Goal: Information Seeking & Learning: Find specific fact

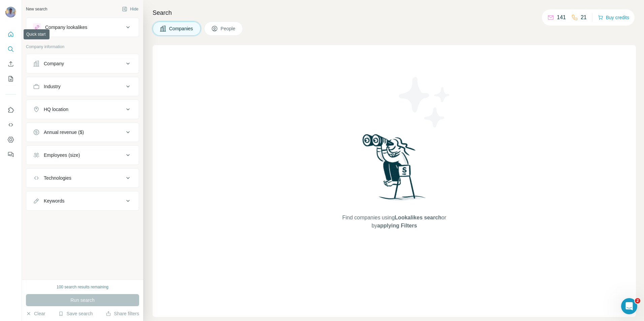
click at [10, 34] on icon "Quick start" at bounding box center [10, 34] width 7 height 7
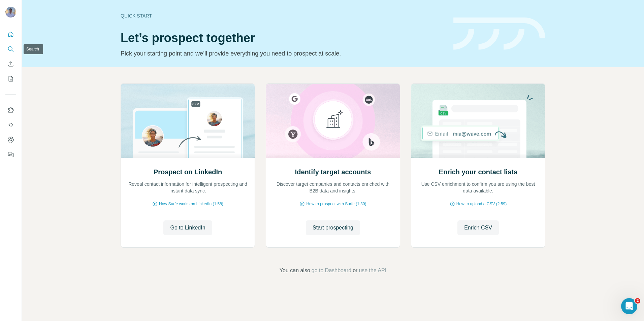
click at [11, 45] on button "Search" at bounding box center [10, 49] width 11 height 12
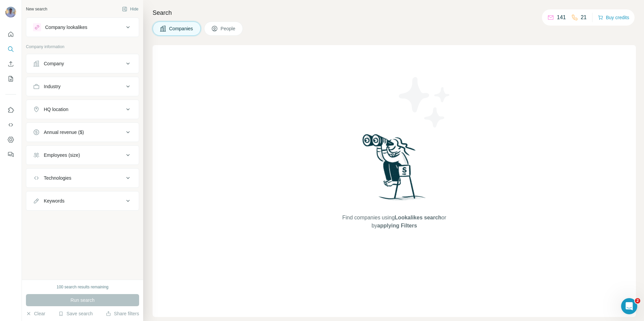
click at [126, 84] on icon at bounding box center [128, 86] width 8 height 8
click at [93, 103] on input at bounding box center [78, 103] width 83 height 7
click at [90, 103] on input at bounding box center [78, 103] width 83 height 7
click at [61, 106] on input at bounding box center [78, 103] width 83 height 7
click at [59, 103] on input at bounding box center [78, 103] width 83 height 7
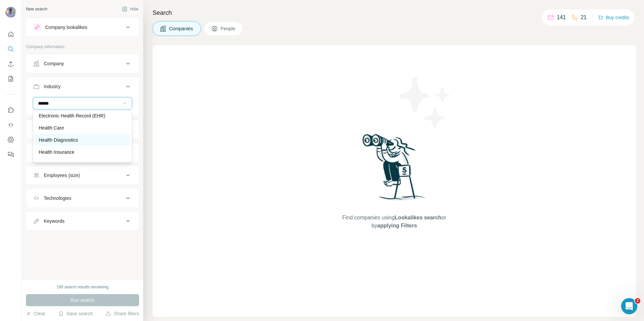
scroll to position [36, 0]
type input "******"
click at [465, 27] on div "Companies People" at bounding box center [393, 29] width 483 height 14
click at [118, 104] on input at bounding box center [78, 103] width 83 height 7
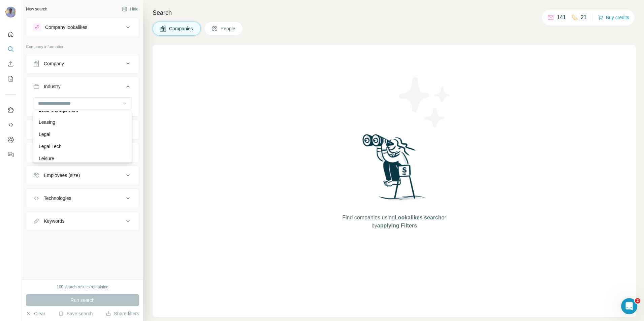
scroll to position [4001, 0]
click at [81, 138] on div "Legal" at bounding box center [83, 134] width 88 height 7
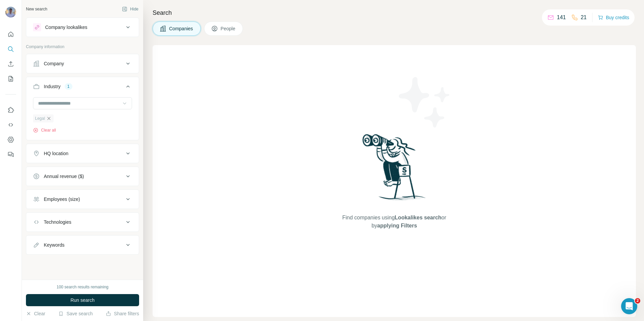
click at [49, 117] on icon "button" at bounding box center [48, 118] width 5 height 5
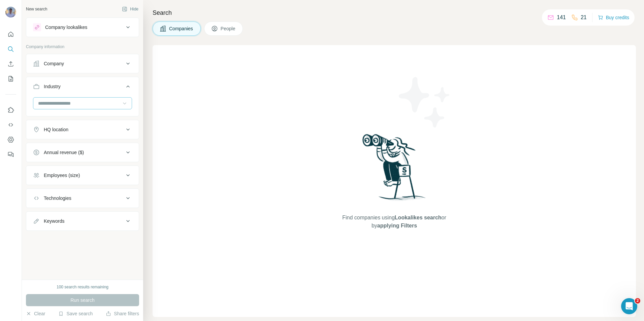
click at [68, 102] on input at bounding box center [78, 103] width 83 height 7
click at [67, 130] on div "Health Care" at bounding box center [83, 126] width 88 height 7
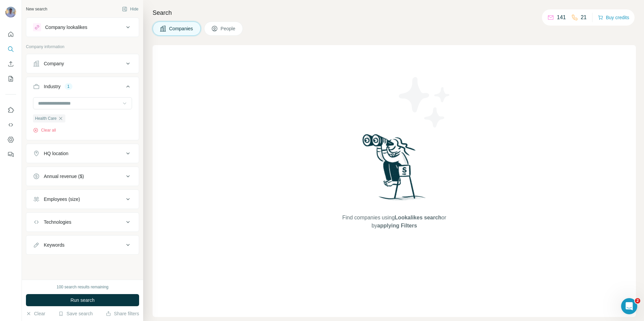
click at [119, 154] on div "HQ location" at bounding box center [78, 153] width 91 height 7
click at [83, 172] on input "text" at bounding box center [82, 170] width 99 height 12
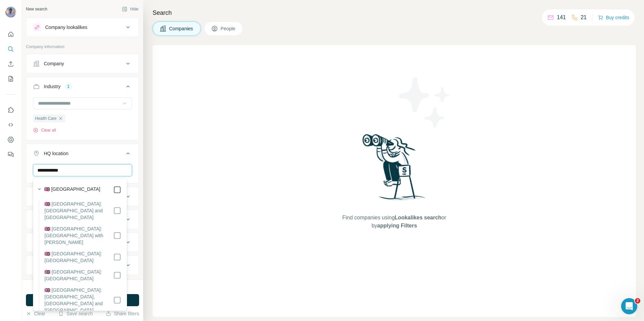
type input "**********"
click at [135, 153] on div "**********" at bounding box center [82, 140] width 121 height 280
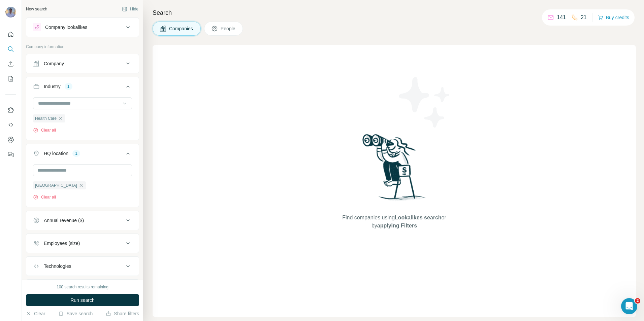
click at [115, 88] on div "Industry 1" at bounding box center [78, 86] width 91 height 7
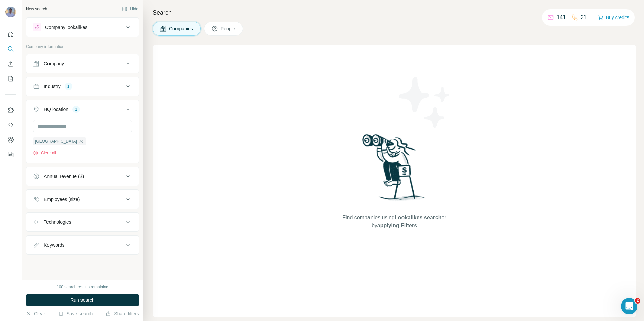
click at [124, 107] on icon at bounding box center [128, 109] width 8 height 8
click at [109, 131] on div "Annual revenue ($)" at bounding box center [78, 132] width 91 height 7
click at [38, 160] on icon at bounding box center [37, 159] width 8 height 8
click at [124, 130] on icon at bounding box center [128, 132] width 8 height 8
click at [97, 154] on div "Employees (size)" at bounding box center [78, 155] width 91 height 7
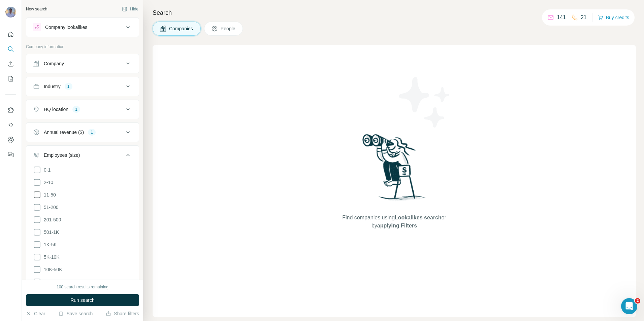
click at [37, 193] on icon at bounding box center [37, 195] width 8 height 8
click at [36, 207] on icon at bounding box center [37, 207] width 8 height 8
click at [124, 154] on icon at bounding box center [128, 155] width 8 height 8
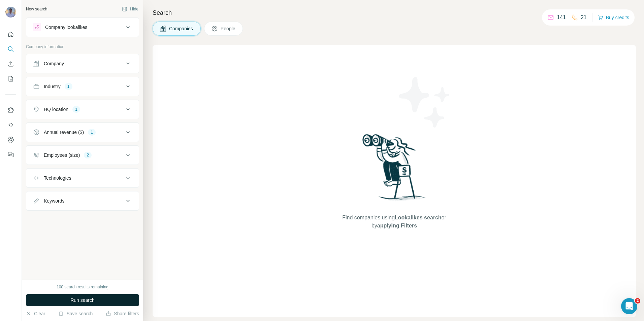
click at [79, 301] on span "Run search" at bounding box center [82, 300] width 24 height 7
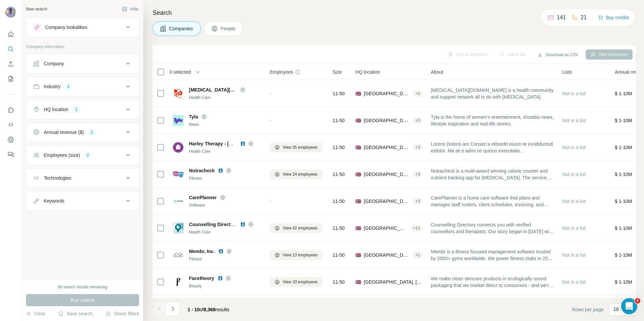
click at [277, 53] on div "Sync to Pipedrive Add to list Download as CSV View employees" at bounding box center [394, 54] width 476 height 12
click at [266, 53] on div "Sync to Pipedrive Add to list Download as CSV View employees" at bounding box center [394, 54] width 476 height 12
click at [257, 61] on div "Sync to Pipedrive Add to list Download as CSV View employees" at bounding box center [393, 54] width 483 height 19
click at [266, 51] on div "Sync to Pipedrive Add to list Download as CSV View employees" at bounding box center [394, 54] width 476 height 12
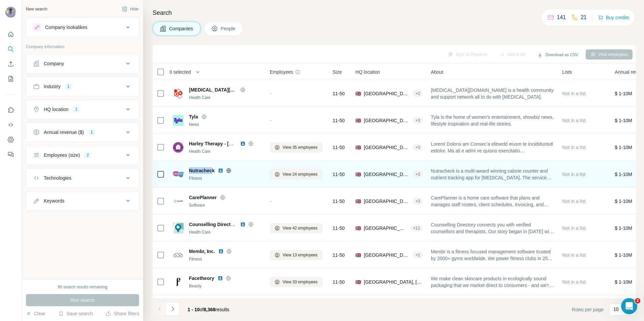
drag, startPoint x: 214, startPoint y: 171, endPoint x: 189, endPoint y: 169, distance: 25.1
click at [189, 169] on span "Nutracheck" at bounding box center [202, 170] width 26 height 7
drag, startPoint x: 188, startPoint y: 169, endPoint x: 215, endPoint y: 169, distance: 26.9
click at [215, 169] on div "Nutracheck Fitness" at bounding box center [217, 174] width 89 height 14
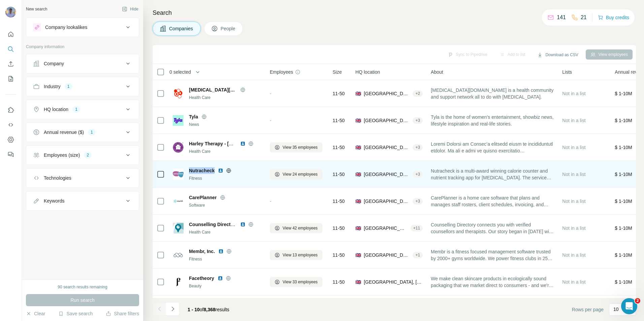
copy span "Nutracheck"
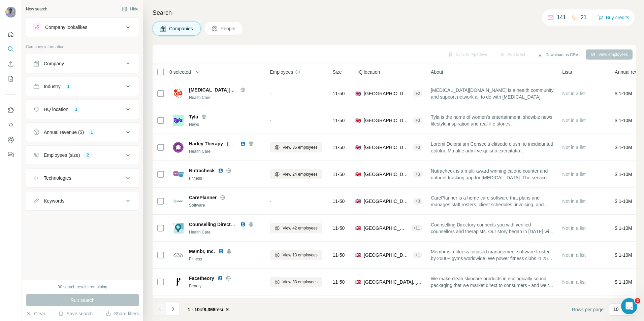
click at [357, 22] on div "Companies People" at bounding box center [393, 29] width 483 height 14
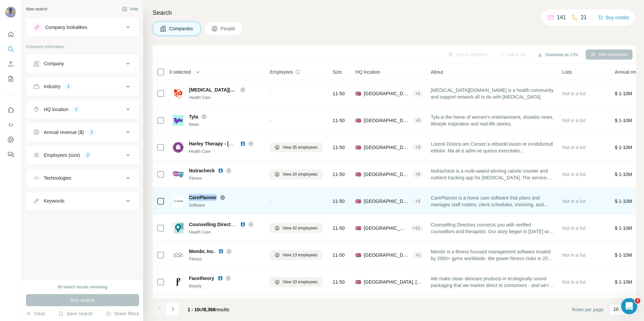
drag, startPoint x: 216, startPoint y: 198, endPoint x: 189, endPoint y: 196, distance: 27.0
click at [189, 196] on span "CarePlanner" at bounding box center [203, 197] width 28 height 7
copy span "CarePlanner"
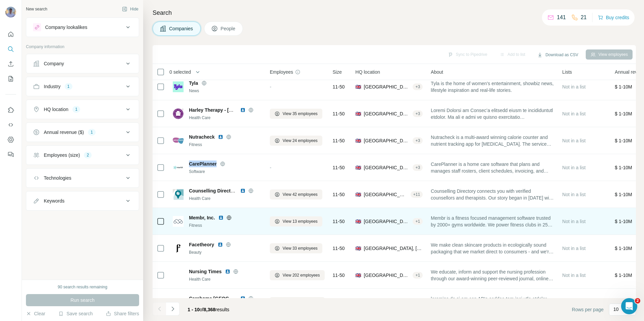
scroll to position [55, 0]
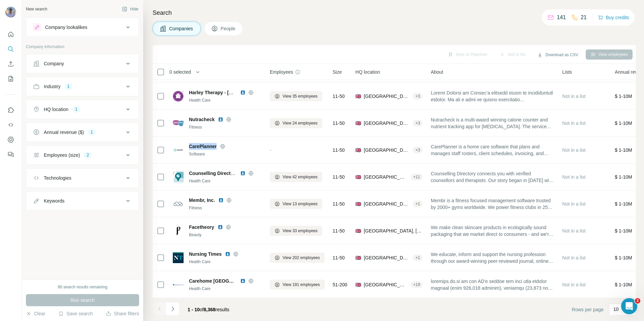
click at [177, 307] on button "Navigate to next page" at bounding box center [172, 308] width 13 height 13
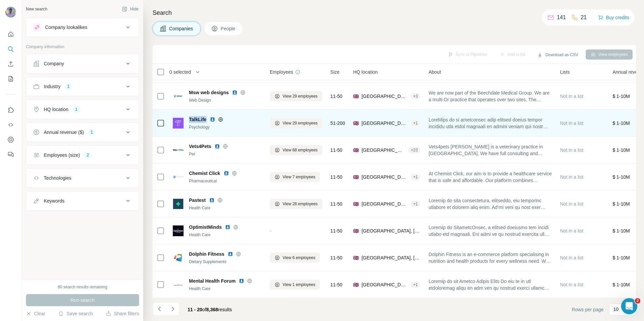
drag, startPoint x: 206, startPoint y: 116, endPoint x: 188, endPoint y: 117, distance: 17.5
click at [188, 117] on div "TalkLife Psychology" at bounding box center [217, 123] width 89 height 14
copy span "TalkLife"
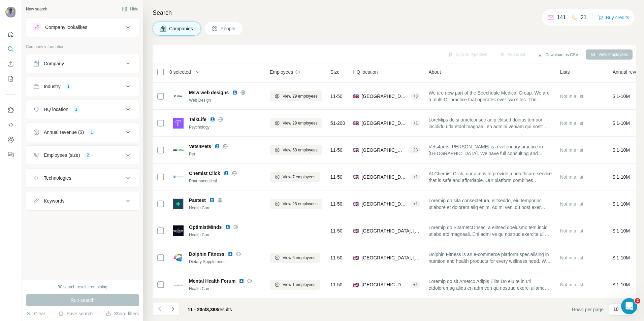
click at [275, 30] on div "Companies People" at bounding box center [393, 29] width 483 height 14
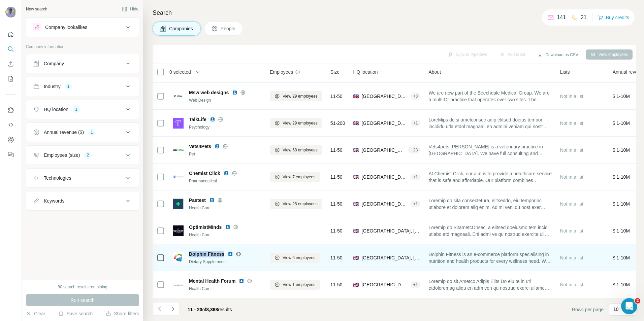
drag, startPoint x: 224, startPoint y: 249, endPoint x: 190, endPoint y: 249, distance: 34.3
click at [190, 251] on div "Dolphin Fitness" at bounding box center [225, 254] width 73 height 7
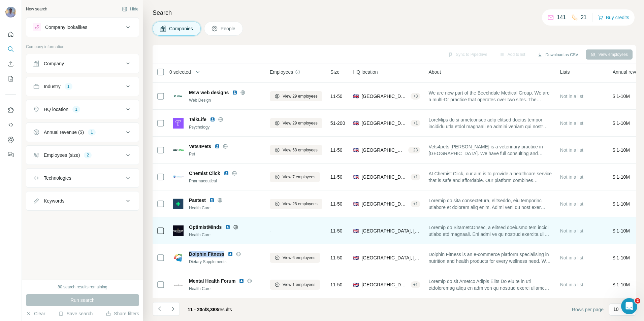
copy span "Dolphin Fitness"
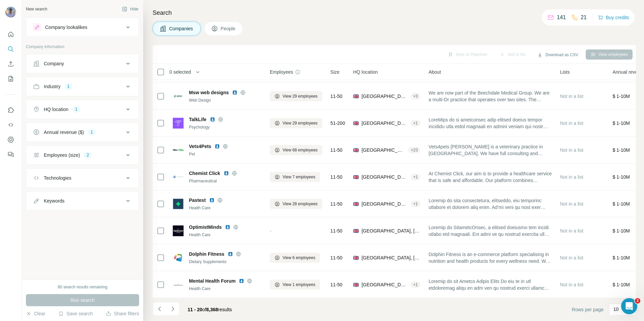
click at [485, 311] on footer "11 - 20 of 8,368 results Rows per page 10" at bounding box center [393, 309] width 483 height 23
click at [171, 308] on icon "Navigate to next page" at bounding box center [172, 309] width 7 height 7
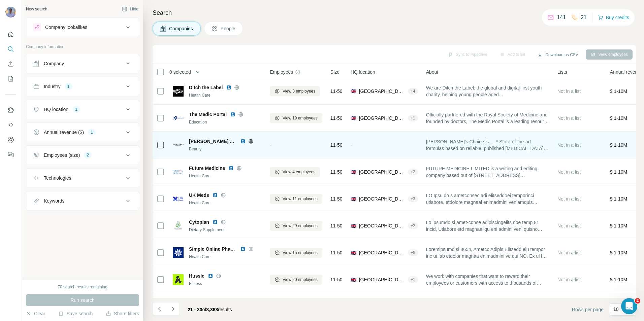
scroll to position [0, 0]
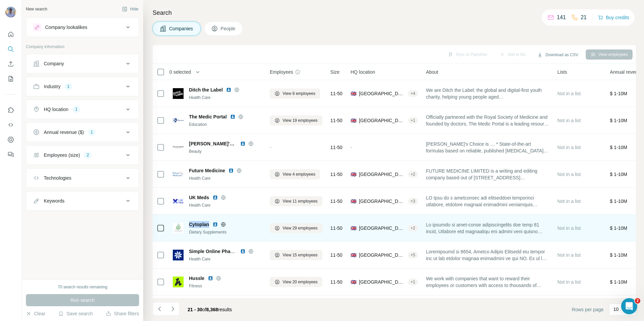
drag, startPoint x: 208, startPoint y: 225, endPoint x: 189, endPoint y: 224, distance: 19.2
click at [189, 224] on span "Cytoplan" at bounding box center [199, 224] width 20 height 7
copy span "Cytoplan"
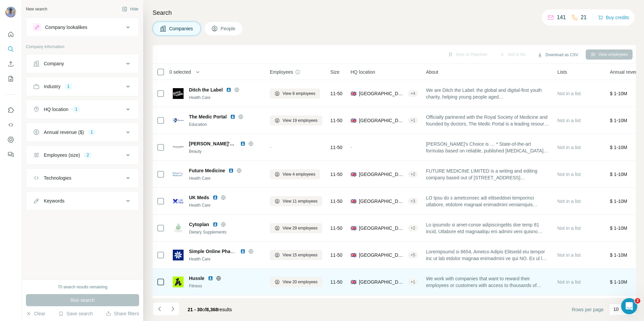
click at [192, 277] on span "Hussle" at bounding box center [196, 278] width 15 height 7
drag, startPoint x: 204, startPoint y: 278, endPoint x: 189, endPoint y: 279, distance: 14.8
click at [189, 279] on span "Hussle" at bounding box center [196, 278] width 15 height 7
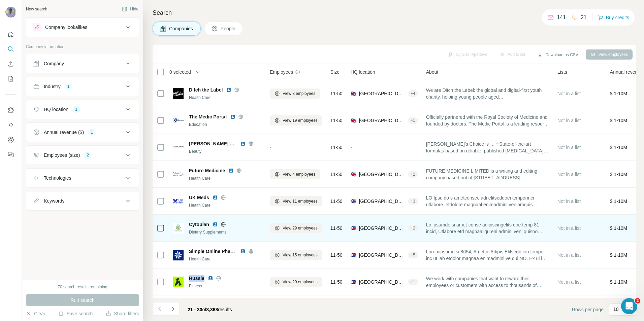
copy span "Hussle"
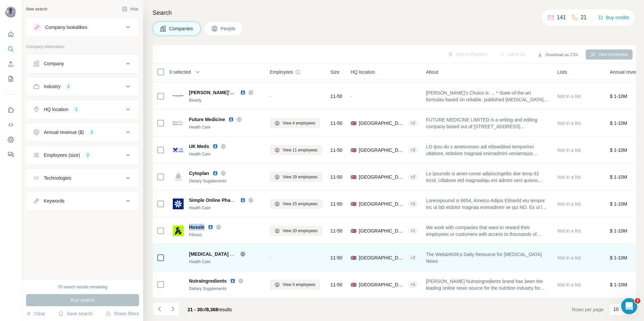
scroll to position [55, 0]
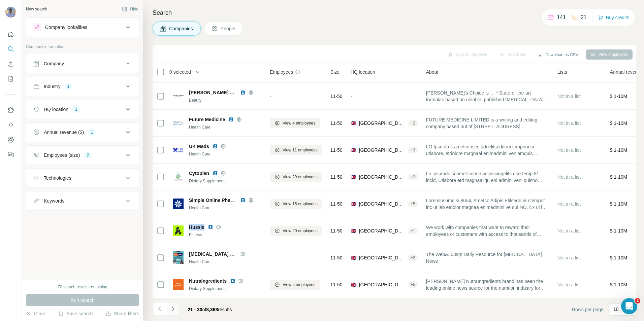
click at [173, 309] on icon "Navigate to next page" at bounding box center [172, 309] width 7 height 7
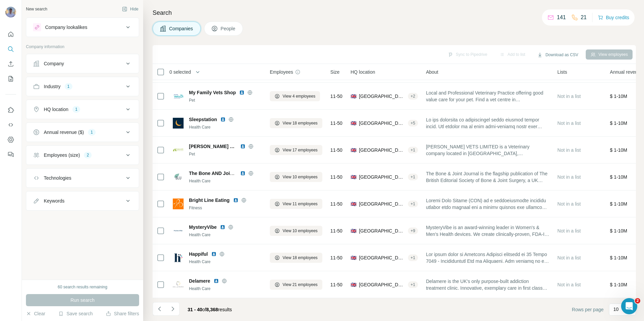
click at [316, 21] on div "Search Companies People Sync to Pipedrive Add to list Download as CSV View empl…" at bounding box center [393, 160] width 500 height 321
click at [116, 152] on button "Employees (size) 2" at bounding box center [82, 155] width 112 height 16
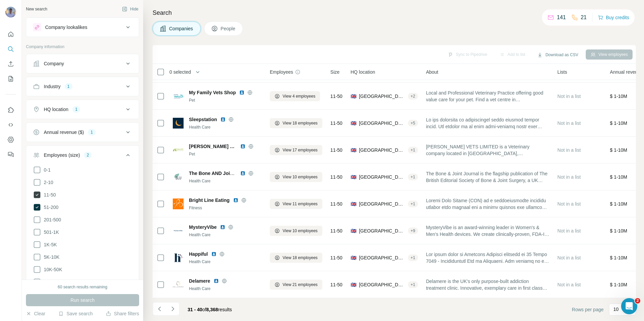
click at [52, 194] on span "11-50" at bounding box center [48, 195] width 15 height 7
click at [104, 296] on button "Run search" at bounding box center [82, 300] width 113 height 12
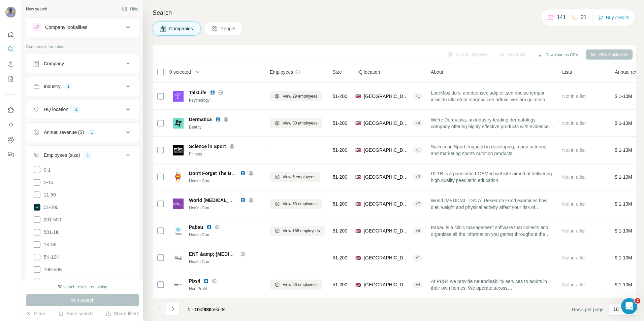
click at [313, 18] on div "Search Companies People Sync to Pipedrive Add to list Download as CSV View empl…" at bounding box center [393, 160] width 500 height 321
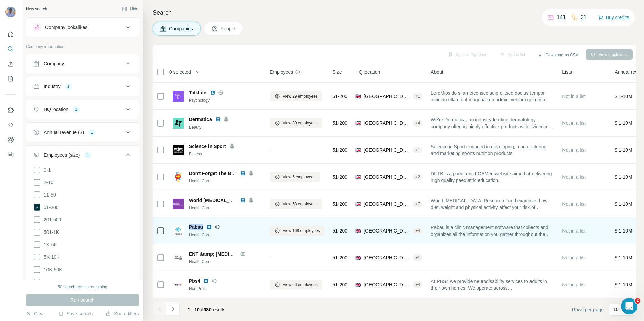
drag, startPoint x: 202, startPoint y: 222, endPoint x: 189, endPoint y: 221, distance: 13.2
click at [189, 224] on span "Pabau" at bounding box center [196, 227] width 14 height 7
copy span "Pabau"
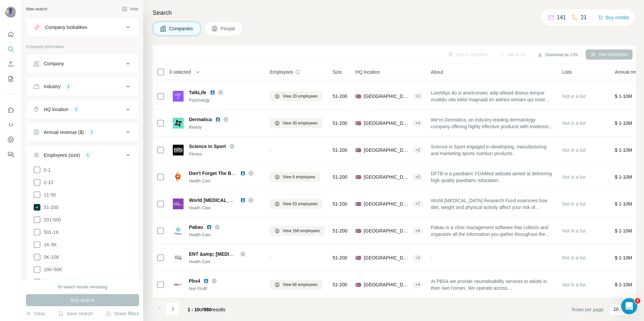
drag, startPoint x: 312, startPoint y: 23, endPoint x: 310, endPoint y: 48, distance: 25.4
click at [312, 23] on div "Companies People" at bounding box center [393, 29] width 483 height 14
click at [173, 307] on icon "Navigate to next page" at bounding box center [172, 309] width 7 height 7
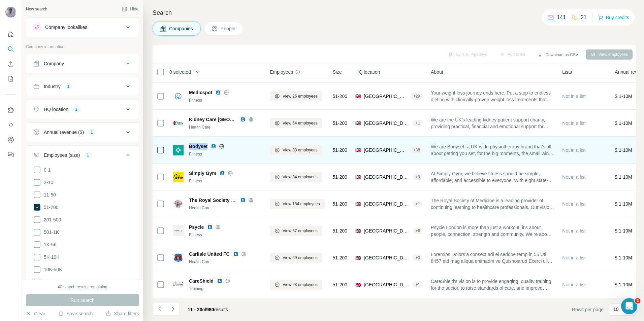
drag, startPoint x: 208, startPoint y: 143, endPoint x: 189, endPoint y: 141, distance: 18.4
click at [189, 143] on div "Bodyset" at bounding box center [225, 146] width 73 height 7
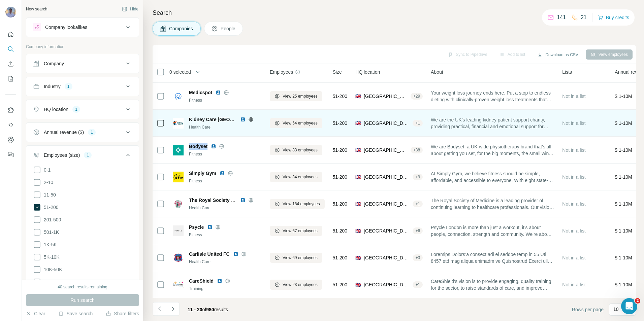
copy span "Bodyset"
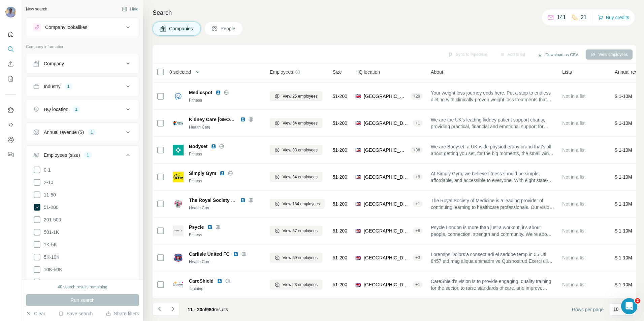
click at [283, 34] on div "Companies People" at bounding box center [393, 29] width 483 height 14
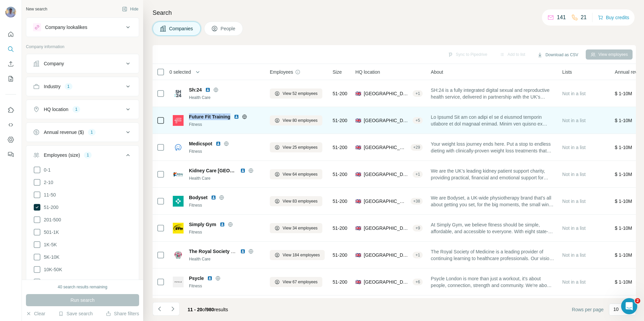
drag, startPoint x: 229, startPoint y: 117, endPoint x: 189, endPoint y: 117, distance: 39.7
click at [189, 117] on span "Future Fit Training" at bounding box center [209, 116] width 41 height 7
copy span "Future Fit Training"
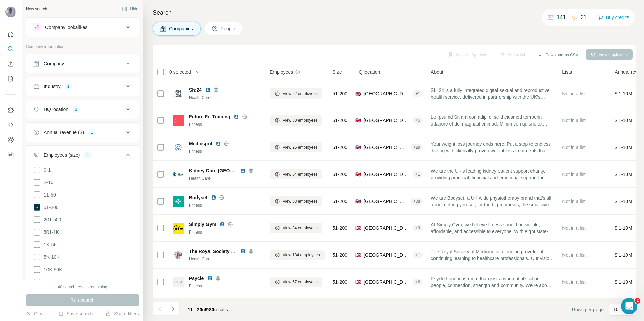
click at [283, 31] on div "Companies People" at bounding box center [393, 29] width 483 height 14
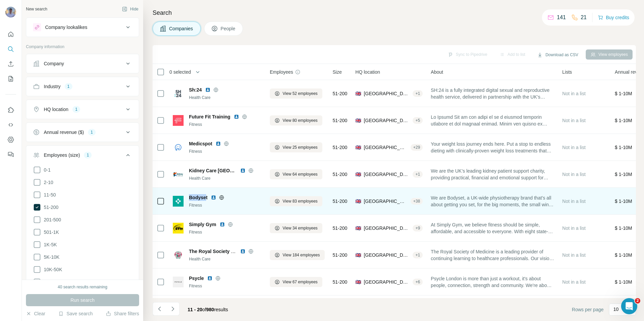
drag, startPoint x: 207, startPoint y: 197, endPoint x: 189, endPoint y: 195, distance: 17.6
click at [189, 195] on span "Bodyset" at bounding box center [198, 197] width 19 height 7
drag, startPoint x: 189, startPoint y: 195, endPoint x: 209, endPoint y: 197, distance: 20.2
click at [209, 197] on div "Bodyset" at bounding box center [225, 197] width 73 height 7
drag, startPoint x: 207, startPoint y: 198, endPoint x: 192, endPoint y: 197, distance: 14.8
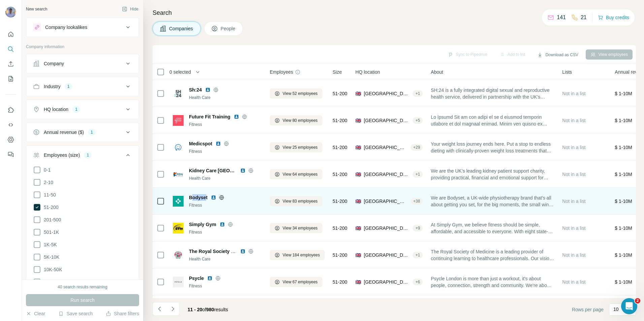
click at [192, 197] on span "Bodyset" at bounding box center [198, 197] width 19 height 7
drag, startPoint x: 192, startPoint y: 197, endPoint x: 209, endPoint y: 199, distance: 17.6
click at [209, 199] on div "Bodyset" at bounding box center [225, 197] width 73 height 7
drag, startPoint x: 209, startPoint y: 199, endPoint x: 203, endPoint y: 199, distance: 6.4
click at [203, 199] on div "Bodyset" at bounding box center [225, 197] width 73 height 7
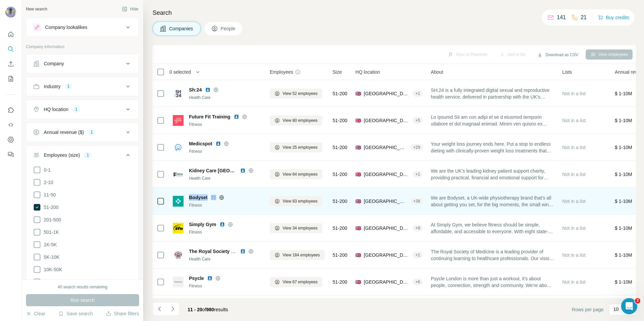
copy span "Bodyset"
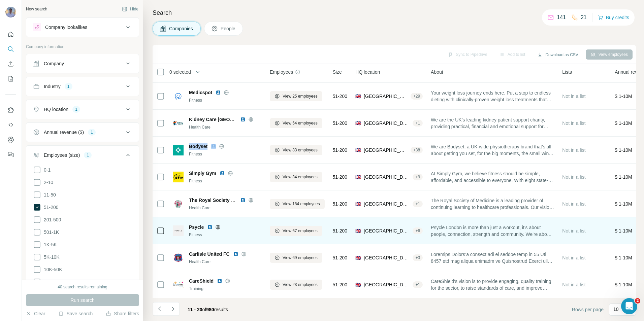
scroll to position [55, 0]
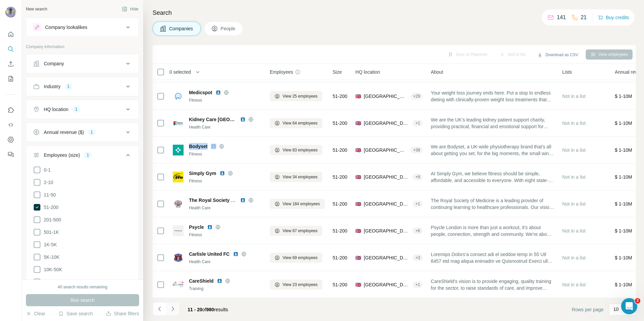
click at [173, 307] on icon "Navigate to next page" at bounding box center [172, 309] width 7 height 7
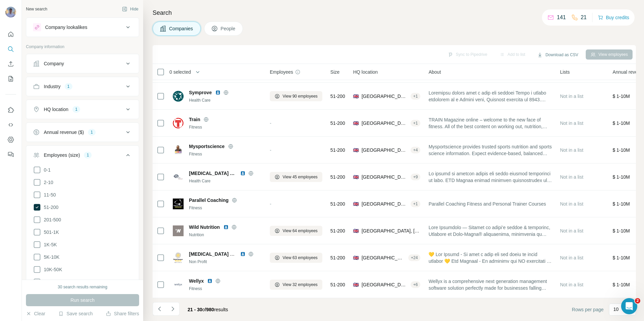
click at [325, 15] on h4 "Search" at bounding box center [393, 12] width 483 height 9
click at [316, 27] on div "Companies People" at bounding box center [393, 29] width 483 height 14
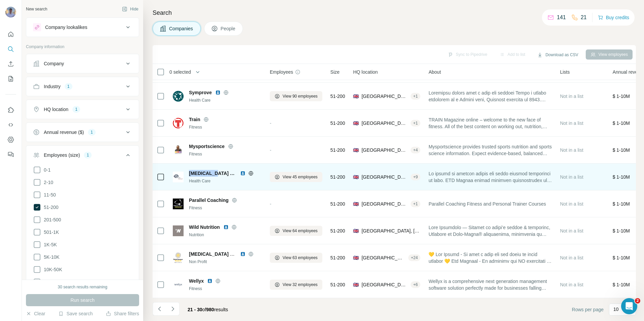
drag, startPoint x: 214, startPoint y: 170, endPoint x: 189, endPoint y: 170, distance: 24.6
click at [189, 170] on span "[MEDICAL_DATA] Vision" at bounding box center [213, 173] width 48 height 7
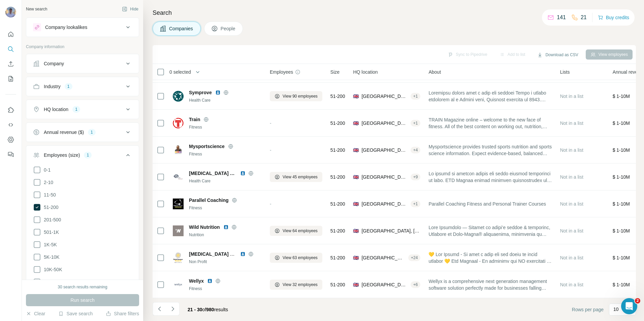
click at [285, 16] on h4 "Search" at bounding box center [393, 12] width 483 height 9
